Goal: Information Seeking & Learning: Learn about a topic

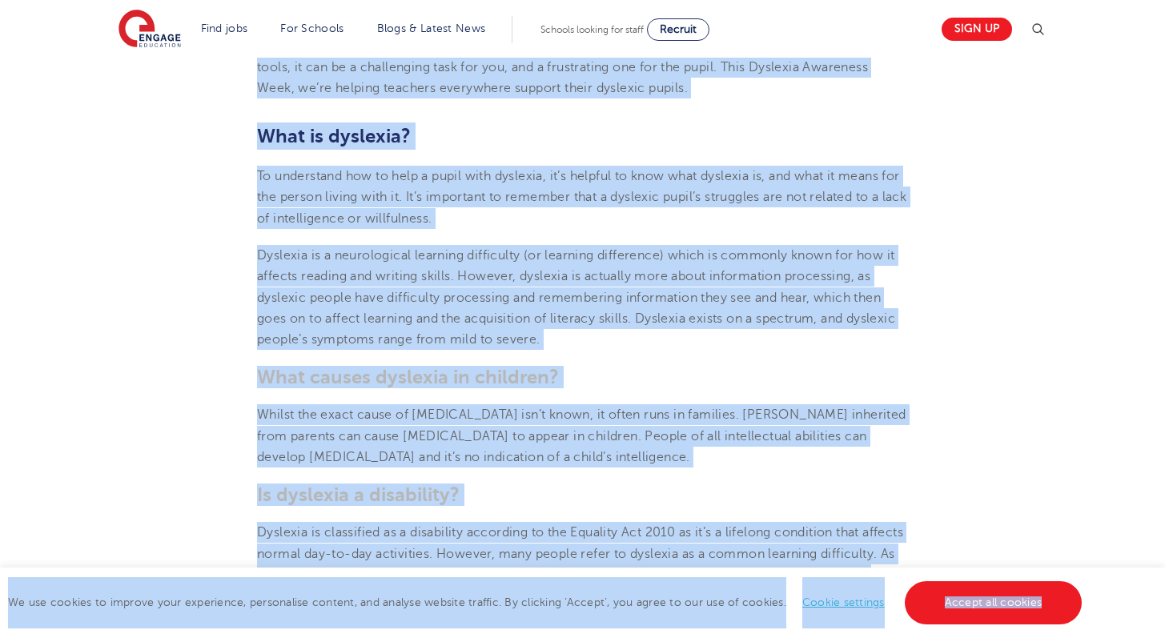
scroll to position [666, 0]
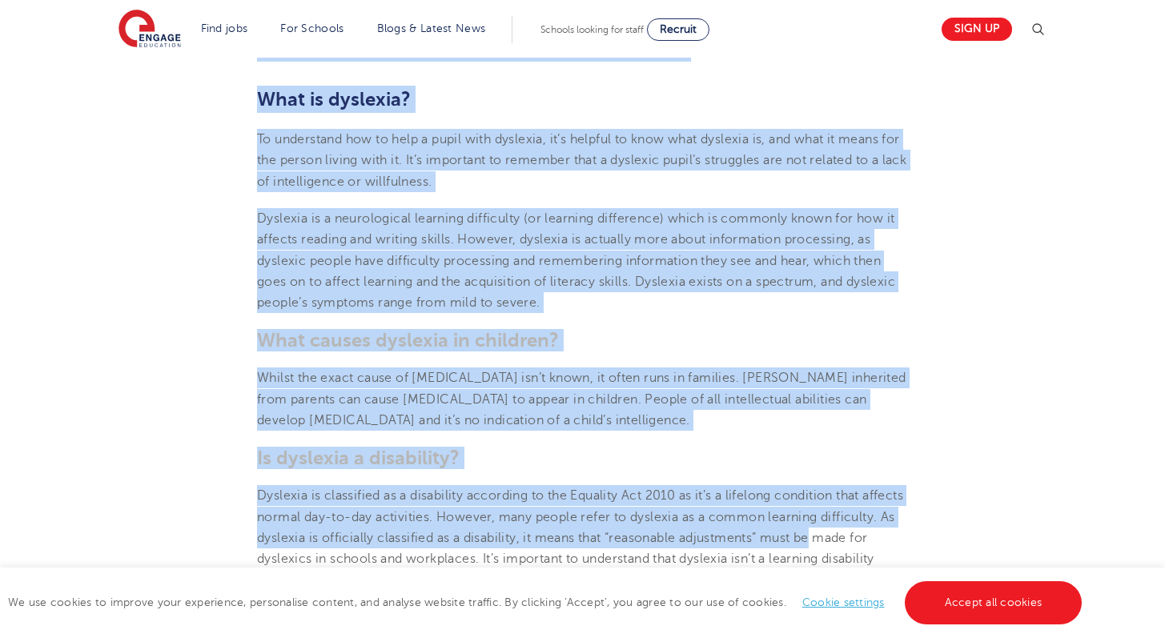
drag, startPoint x: 257, startPoint y: 114, endPoint x: 969, endPoint y: 536, distance: 827.0
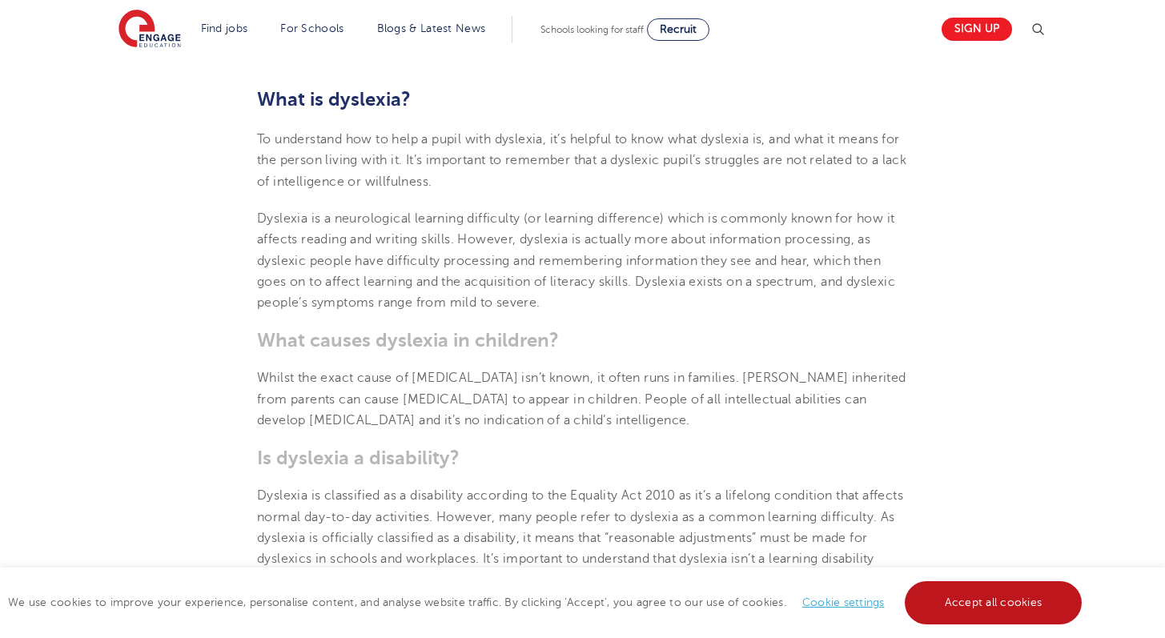
click at [987, 604] on link "Accept all cookies" at bounding box center [994, 602] width 178 height 43
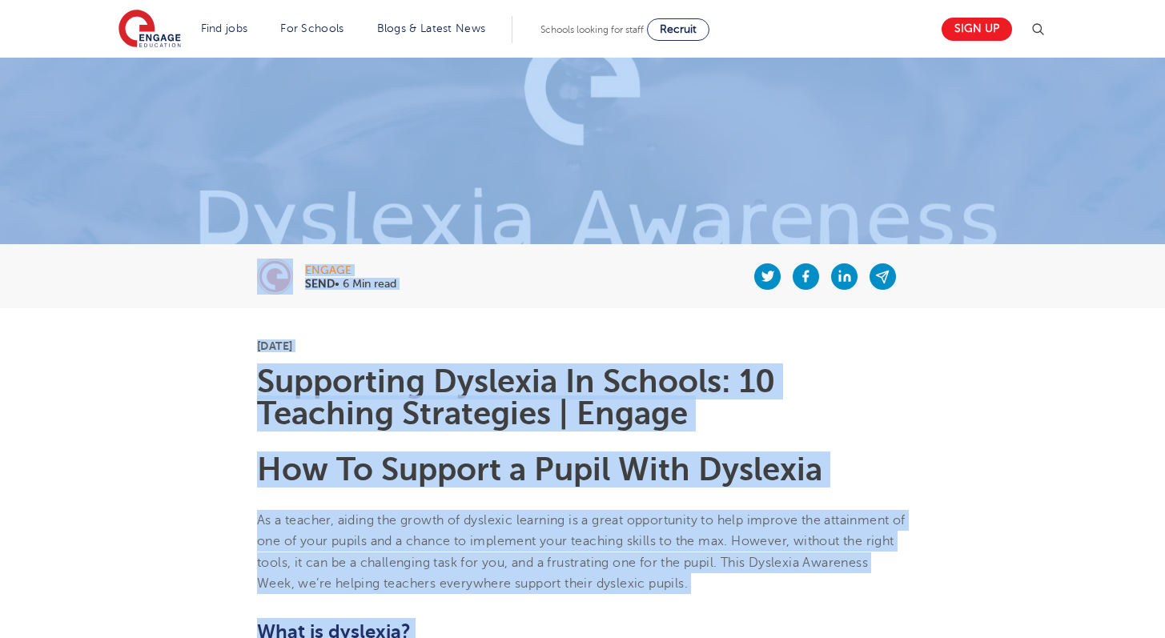
scroll to position [0, 0]
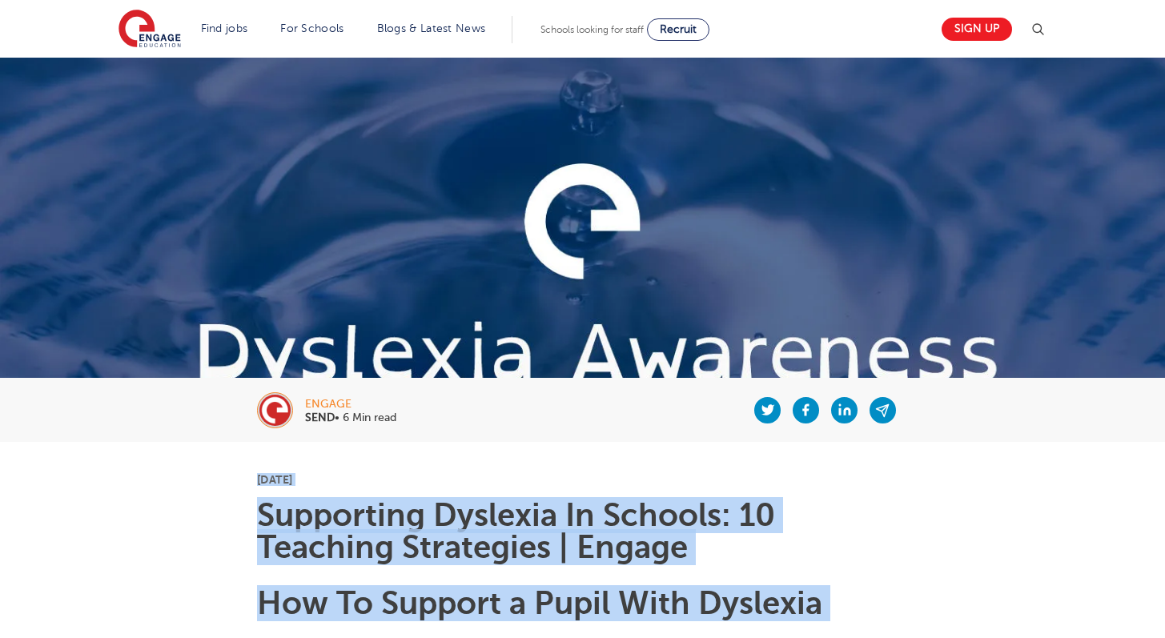
drag, startPoint x: 733, startPoint y: 453, endPoint x: 239, endPoint y: 467, distance: 494.2
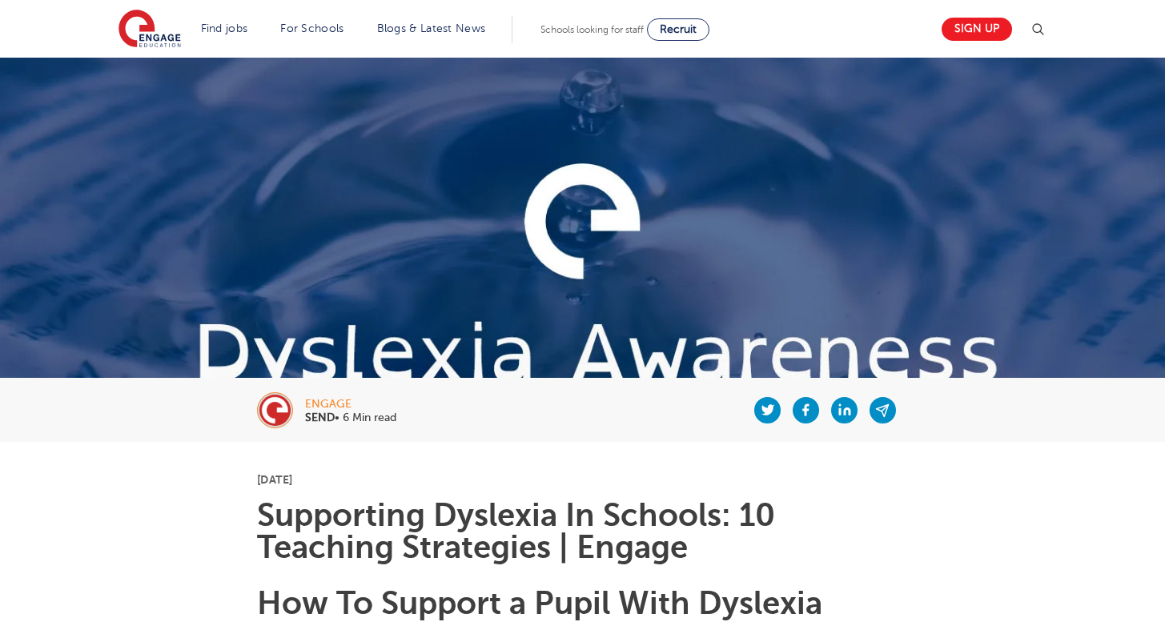
drag, startPoint x: 102, startPoint y: 476, endPoint x: 114, endPoint y: 444, distance: 34.5
